Goal: Navigation & Orientation: Find specific page/section

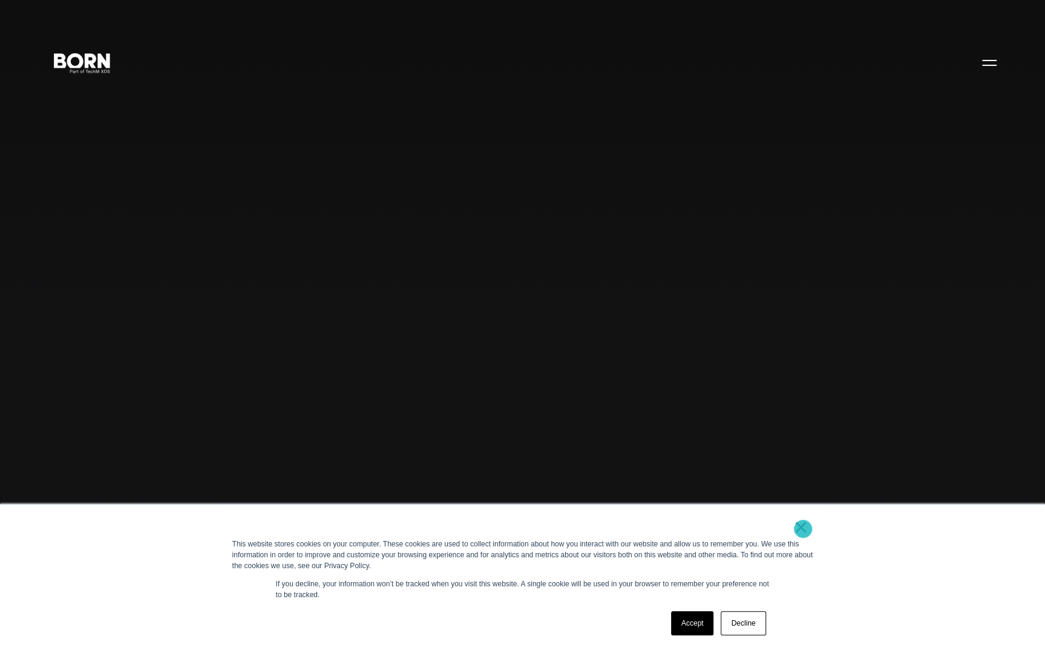
click at [803, 528] on link "×" at bounding box center [801, 527] width 15 height 11
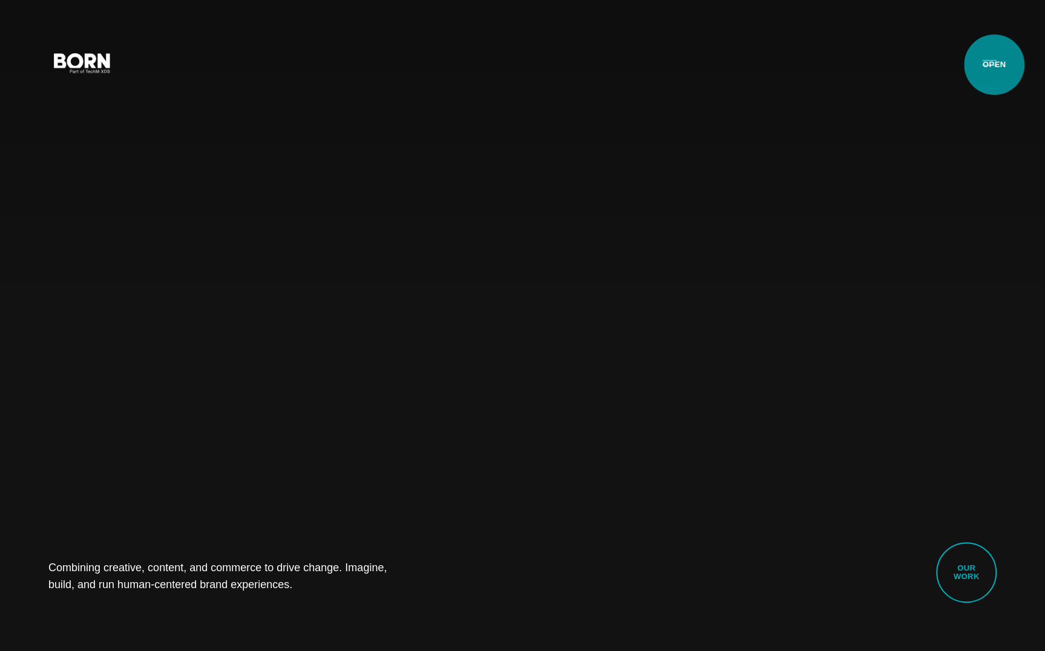
click at [994, 65] on button "Primary Menu" at bounding box center [988, 62] width 29 height 25
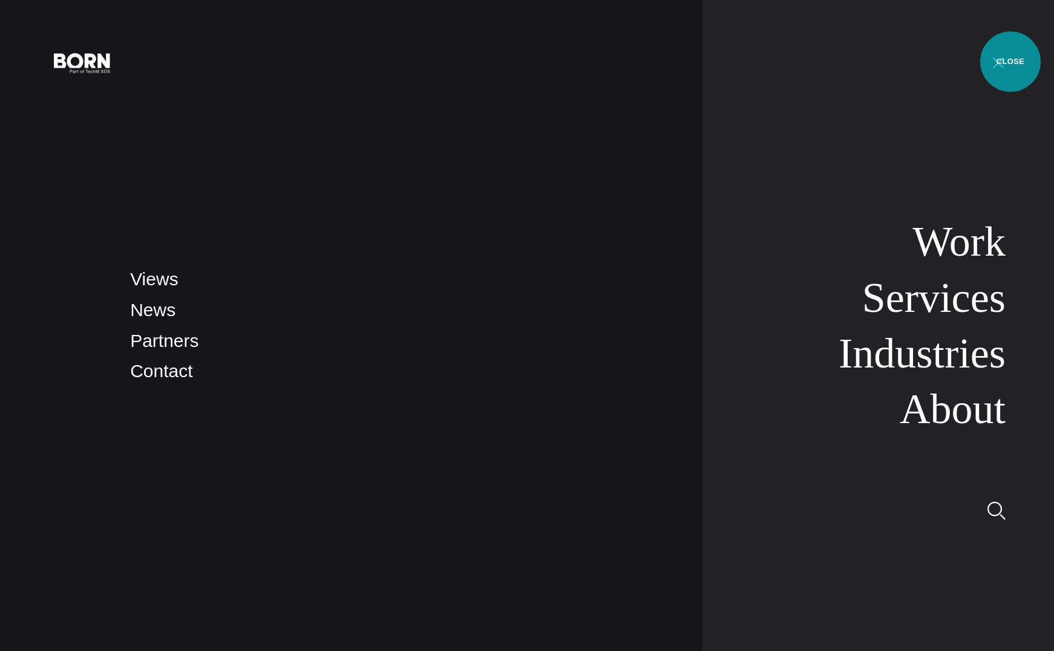
click at [1010, 62] on button "Primary Menu" at bounding box center [998, 62] width 29 height 25
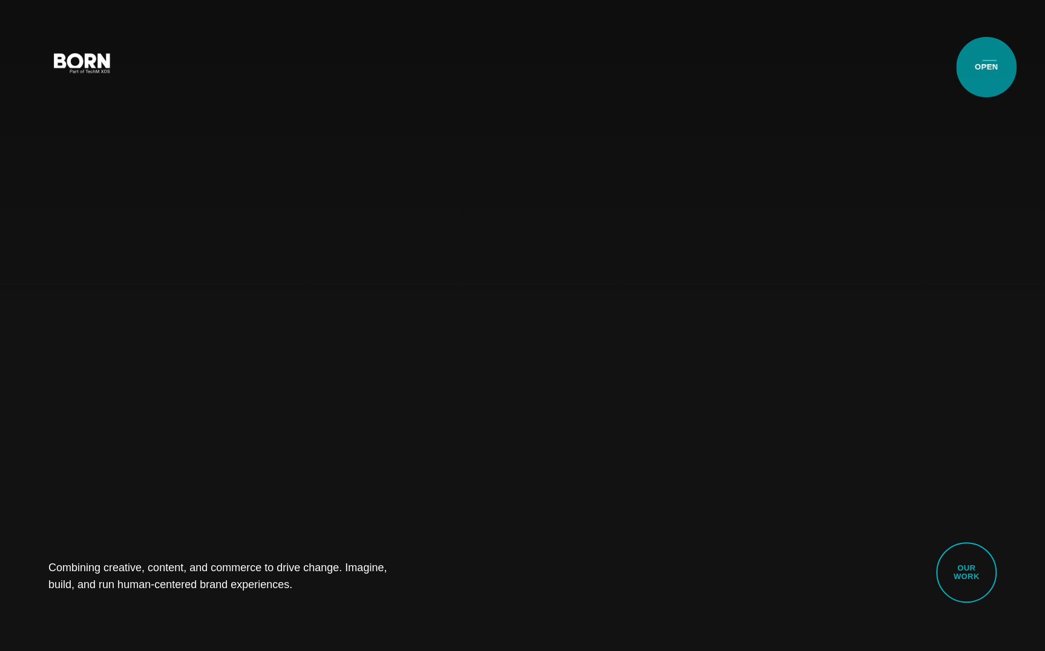
click at [986, 67] on button "Primary Menu" at bounding box center [988, 62] width 29 height 25
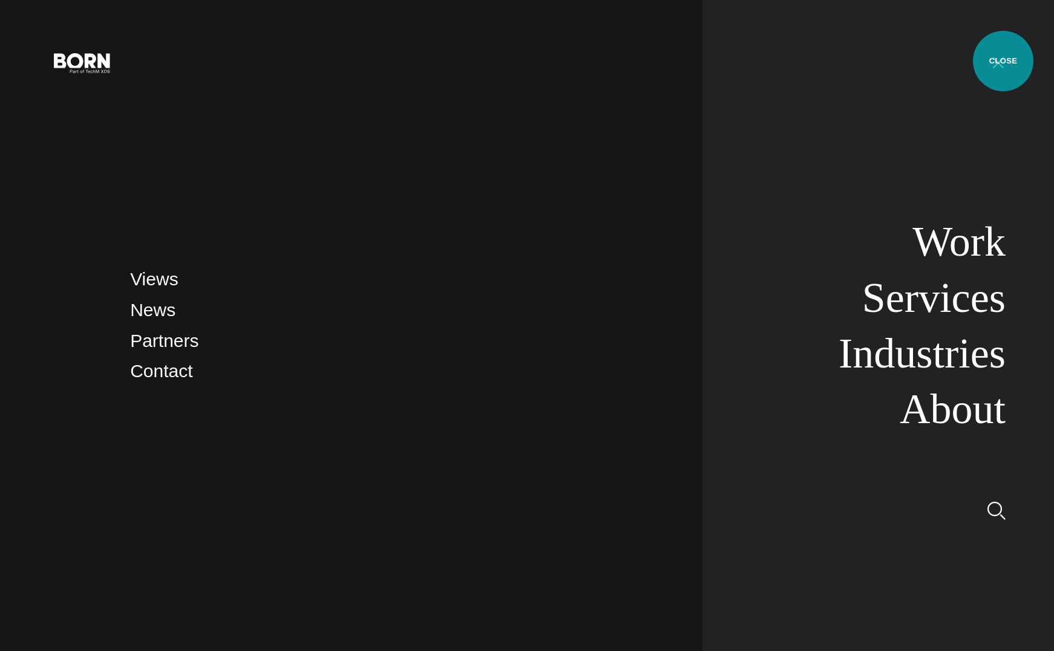
click at [1003, 61] on button "Primary Menu" at bounding box center [998, 62] width 29 height 25
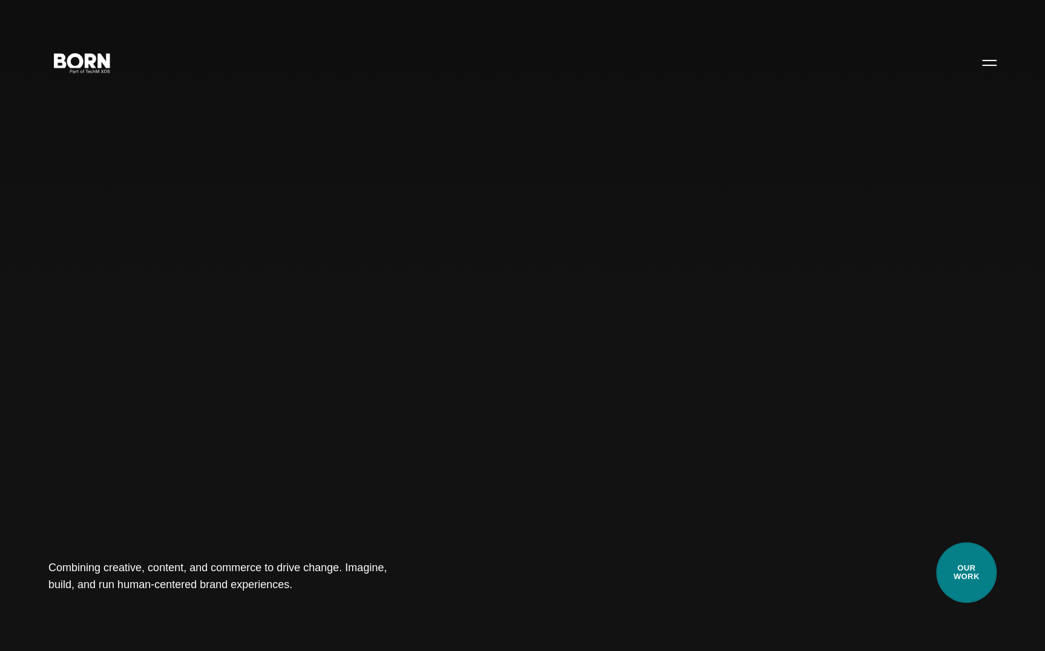
click at [974, 586] on link "Our Work" at bounding box center [966, 573] width 60 height 60
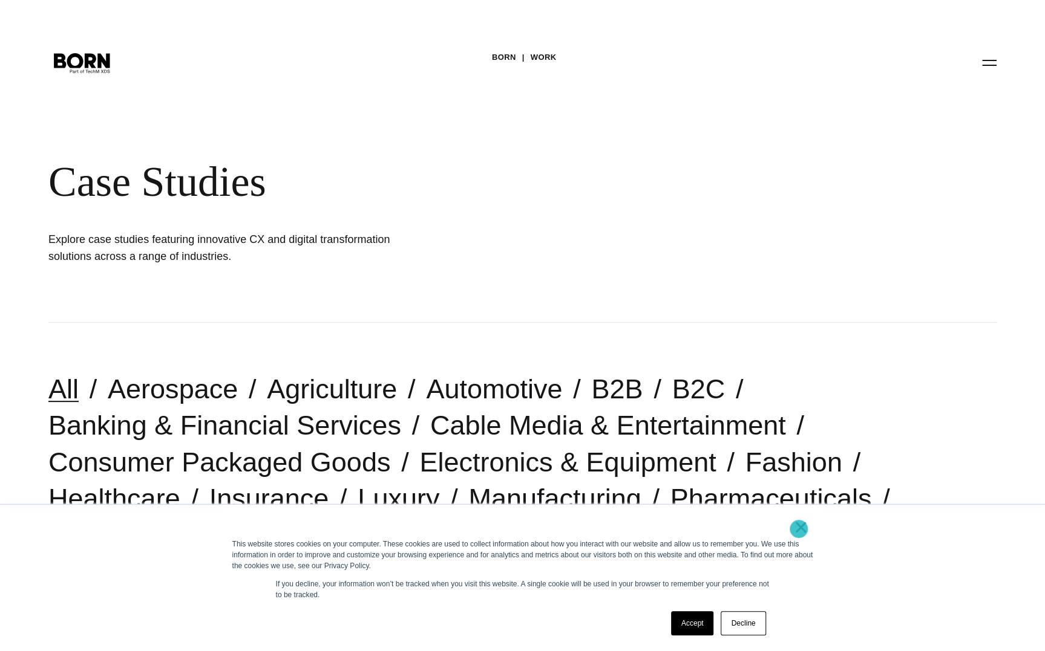
click at [798, 529] on link "×" at bounding box center [801, 527] width 15 height 11
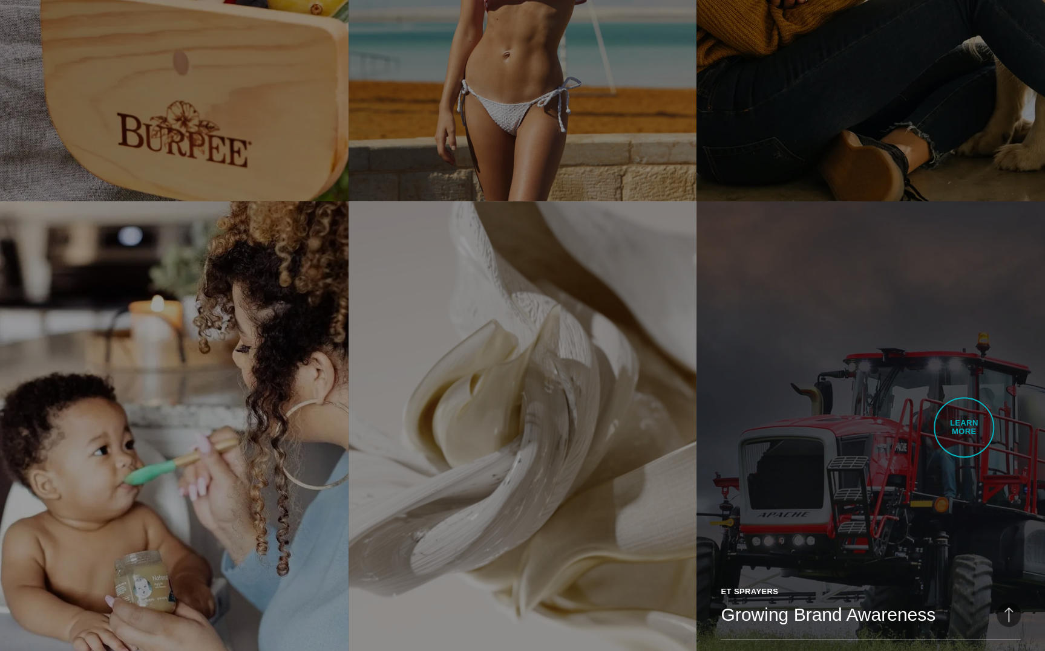
scroll to position [2341, 0]
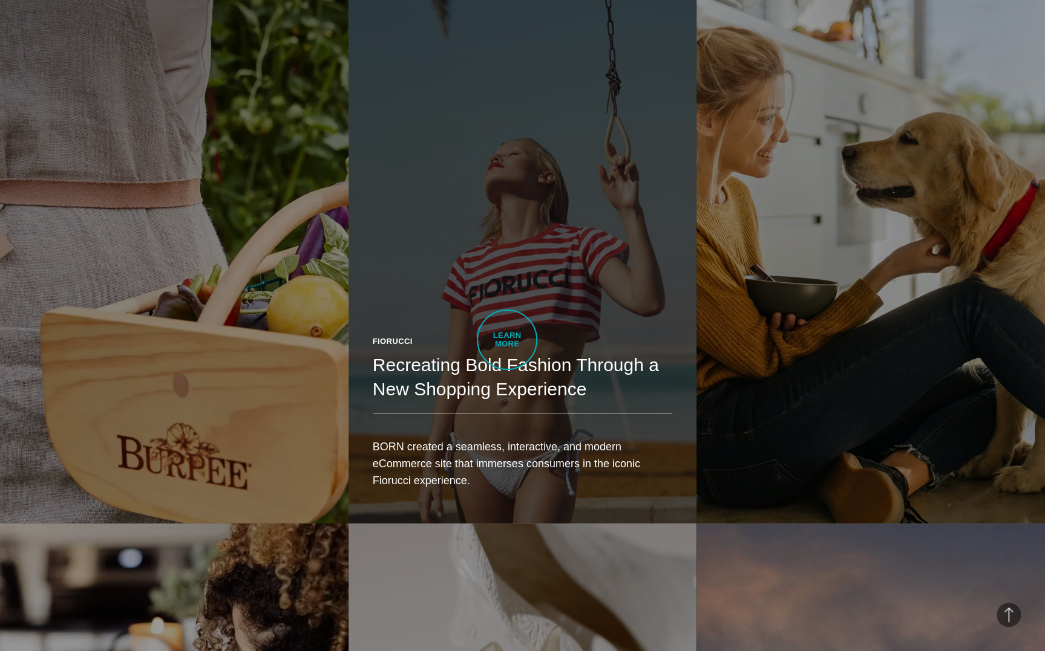
click at [507, 340] on link "Fiorucci Recreating Bold Fashion Through a New Shopping Experience BORN created…" at bounding box center [522, 249] width 348 height 549
click at [422, 272] on link "Fiorucci Recreating Bold Fashion Through a New Shopping Experience BORN created…" at bounding box center [522, 249] width 348 height 549
click at [420, 402] on h2 "Recreating Bold Fashion Through a New Shopping Experience" at bounding box center [523, 377] width 300 height 48
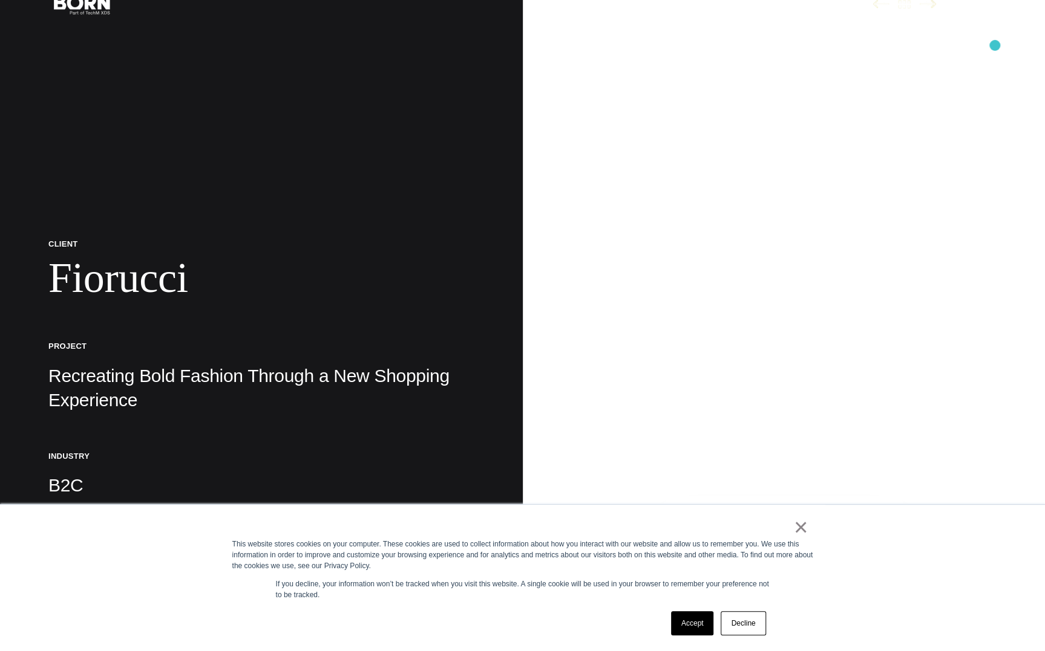
scroll to position [322, 0]
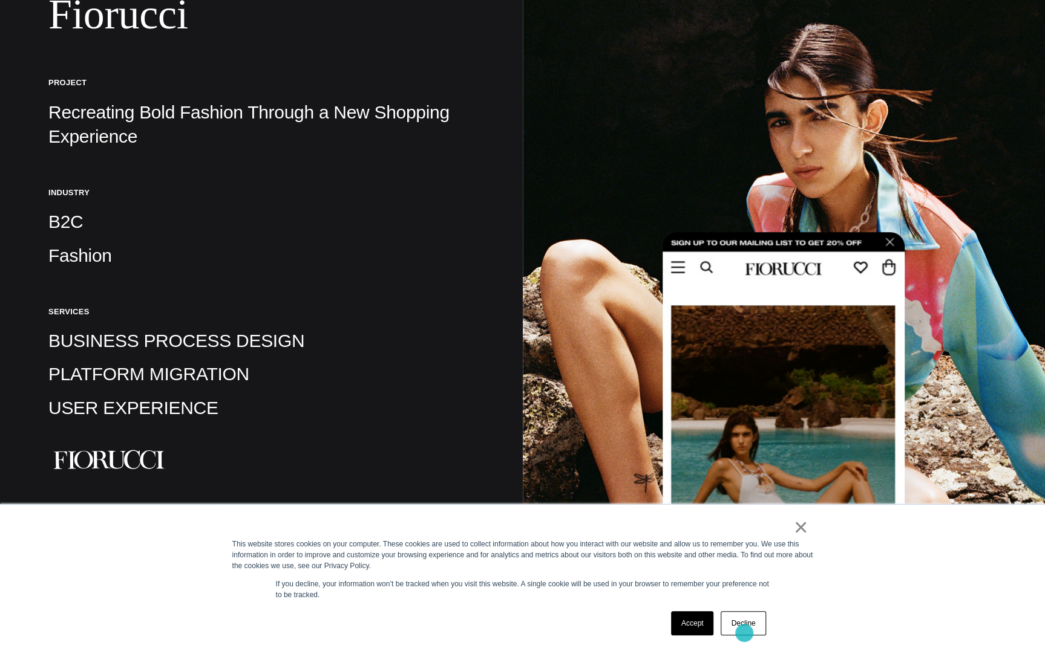
click at [744, 631] on link "Decline" at bounding box center [742, 624] width 45 height 24
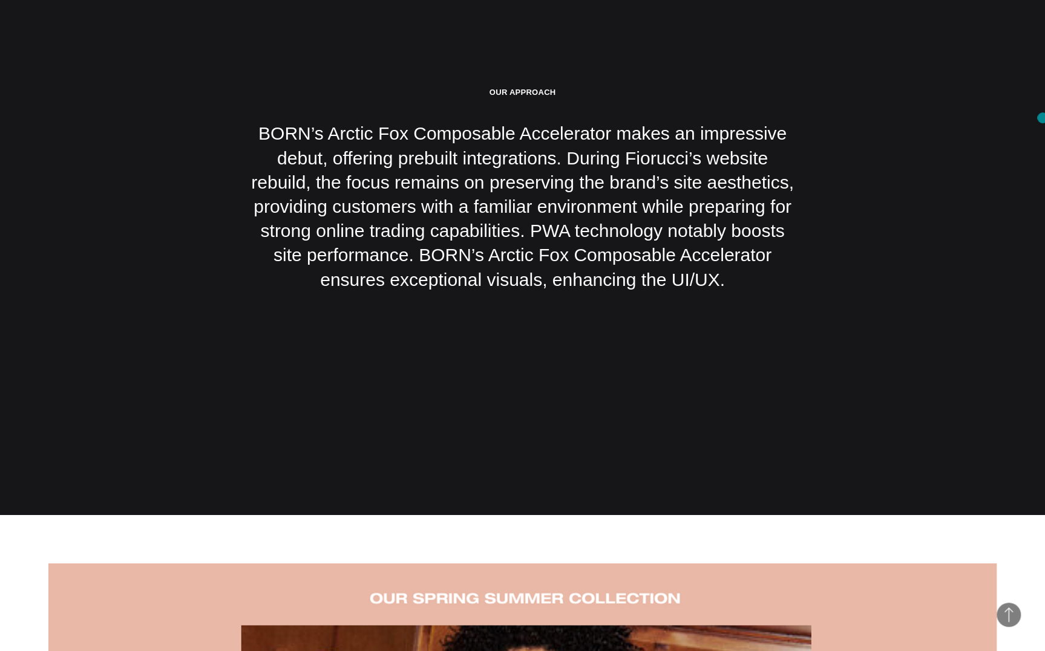
scroll to position [0, 0]
